Goal: Obtain resource: Download file/media

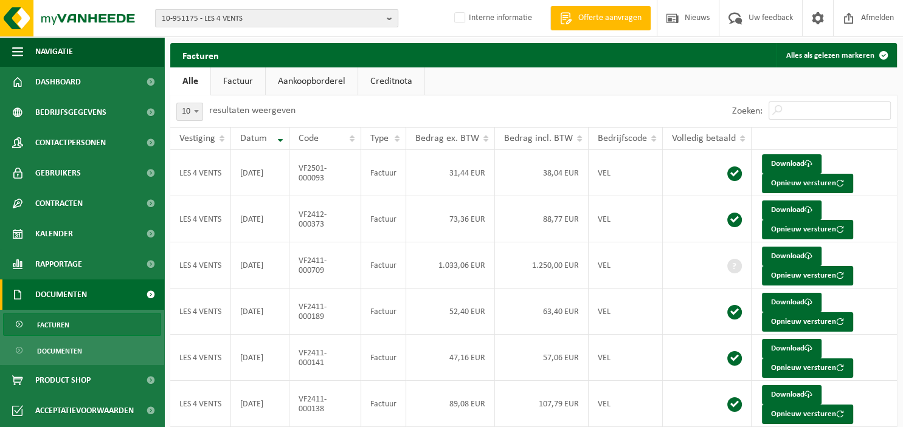
click at [385, 21] on button "10-951175 - LES 4 VENTS" at bounding box center [276, 18] width 243 height 18
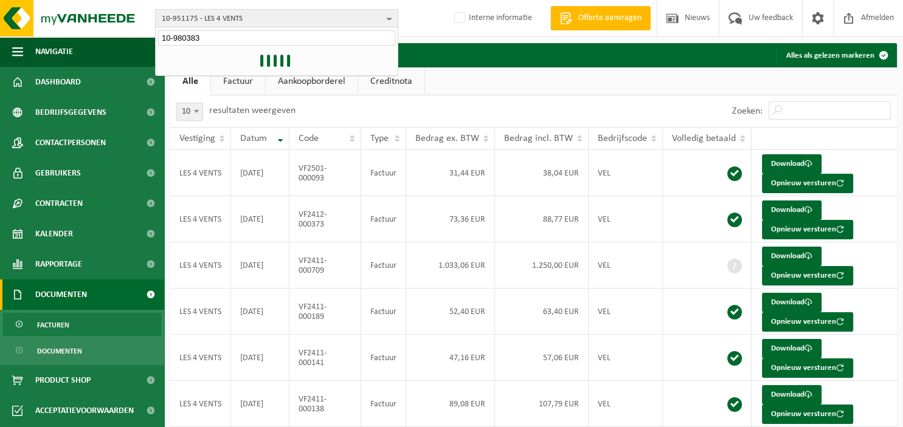
type input "10-980383"
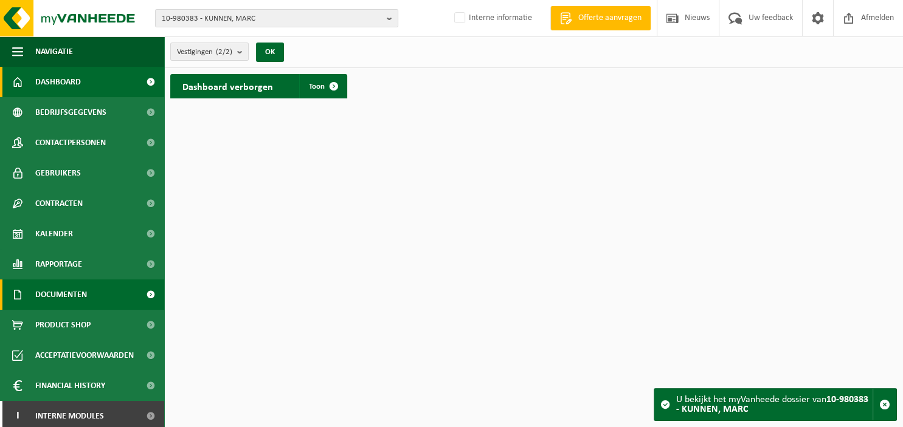
click at [81, 297] on span "Documenten" at bounding box center [61, 295] width 52 height 30
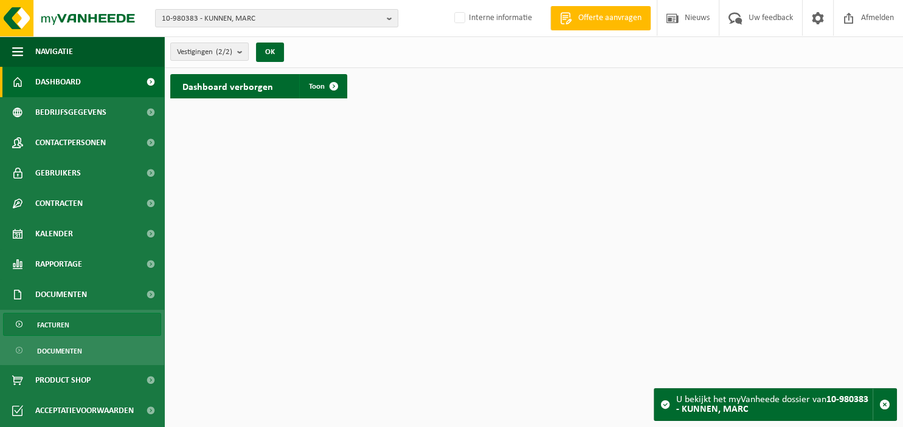
click at [54, 326] on span "Facturen" at bounding box center [53, 325] width 32 height 23
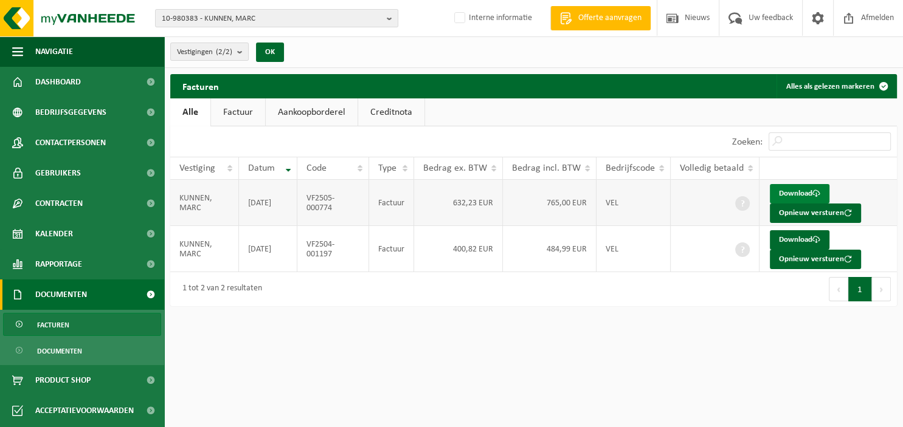
click at [799, 191] on link "Download" at bounding box center [800, 193] width 60 height 19
click at [804, 241] on link "Download" at bounding box center [800, 239] width 60 height 19
